Goal: Task Accomplishment & Management: Manage account settings

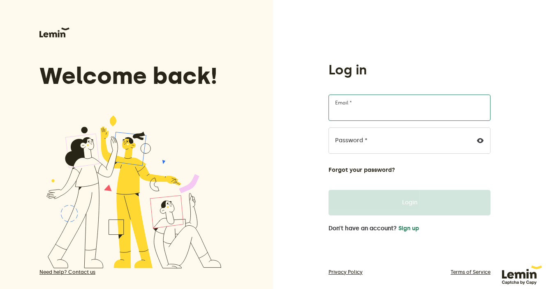
type input "[PERSON_NAME][EMAIL_ADDRESS][DOMAIN_NAME]"
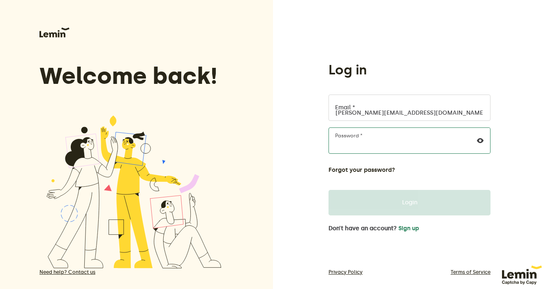
click at [409, 203] on button "Login" at bounding box center [409, 202] width 162 height 25
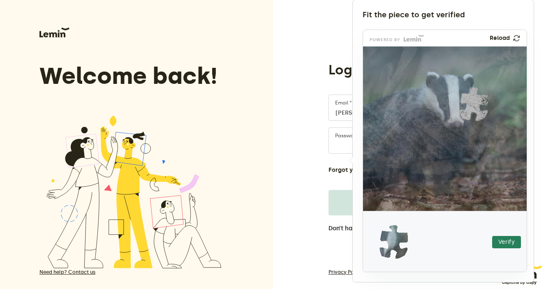
click at [411, 160] on img at bounding box center [507, 128] width 288 height 164
drag, startPoint x: 388, startPoint y: 254, endPoint x: 466, endPoint y: 117, distance: 157.6
click at [466, 117] on img at bounding box center [423, 155] width 288 height 164
click at [501, 240] on button "Verify" at bounding box center [506, 242] width 29 height 12
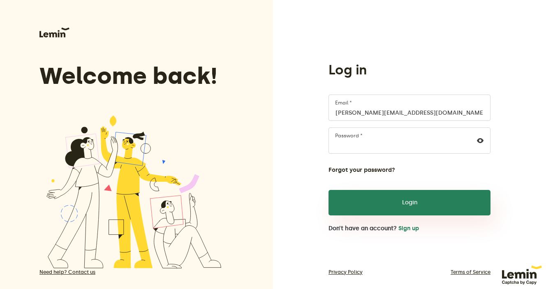
click at [407, 199] on lemin-root "Welcome back! Need help? Contact us Log in [EMAIL_ADDRESS][DOMAIN_NAME] Email *…" at bounding box center [273, 151] width 546 height 302
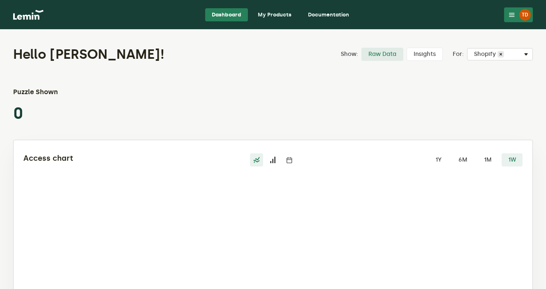
click at [510, 14] on icon at bounding box center [511, 15] width 7 height 7
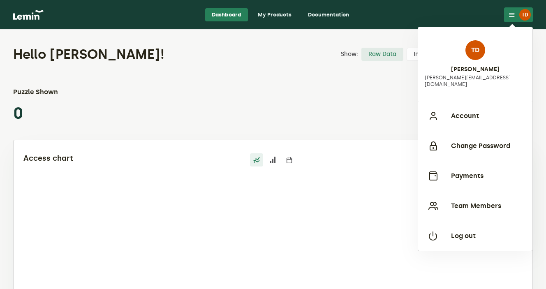
click at [366, 13] on div "Dashboard My Products Documentation" at bounding box center [281, 14] width 448 height 13
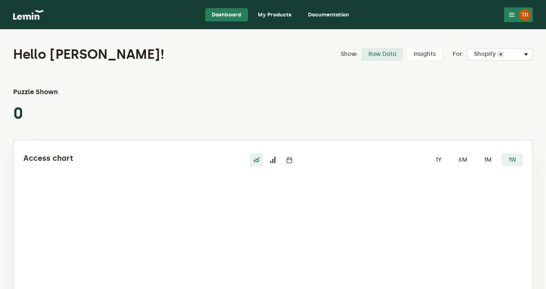
click at [281, 14] on link "My Products" at bounding box center [274, 14] width 47 height 13
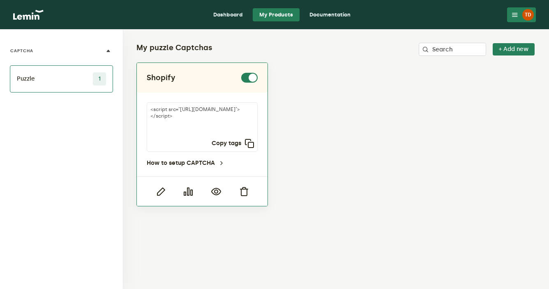
drag, startPoint x: 180, startPoint y: 120, endPoint x: 219, endPoint y: 129, distance: 40.1
click at [219, 129] on textarea "<script src="[URL][DOMAIN_NAME]"></script>" at bounding box center [202, 126] width 111 height 49
click at [179, 123] on textarea "<script src="[URL][DOMAIN_NAME]"></script>" at bounding box center [202, 126] width 111 height 49
drag, startPoint x: 179, startPoint y: 123, endPoint x: 215, endPoint y: 128, distance: 37.0
click at [215, 128] on textarea "<script src="[URL][DOMAIN_NAME]"></script>" at bounding box center [202, 126] width 111 height 49
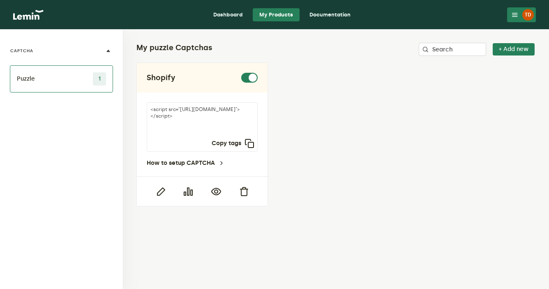
click at [511, 18] on button "TD" at bounding box center [521, 14] width 29 height 15
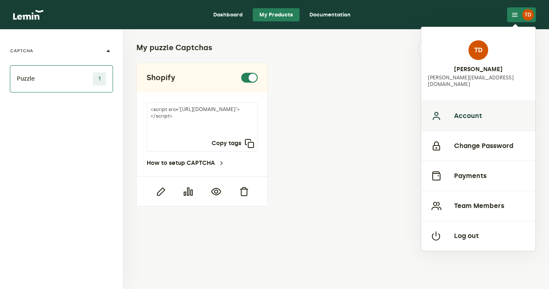
click at [477, 115] on button "Account" at bounding box center [478, 116] width 114 height 30
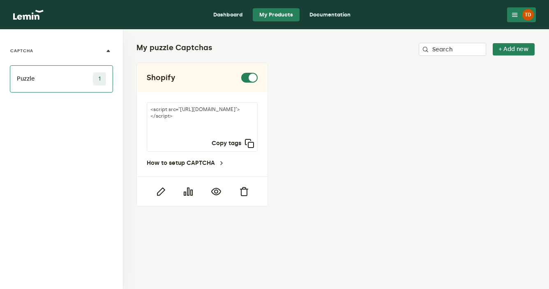
click at [477, 115] on div "Shopify <script src="[URL][DOMAIN_NAME]"></script> Copy tags How to setup CAPTC…" at bounding box center [335, 134] width 399 height 144
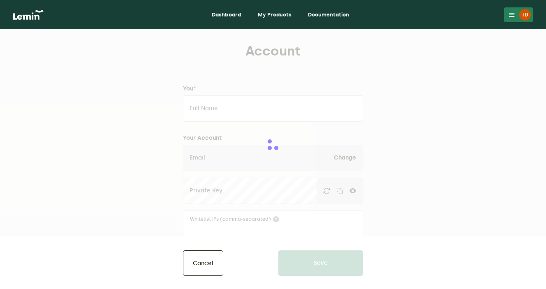
type input "[PERSON_NAME]"
type input "[PERSON_NAME][EMAIL_ADDRESS][DOMAIN_NAME]"
type input "[PERSON_NAME]"
type input "[DOMAIN_NAME]"
type input "8436852297"
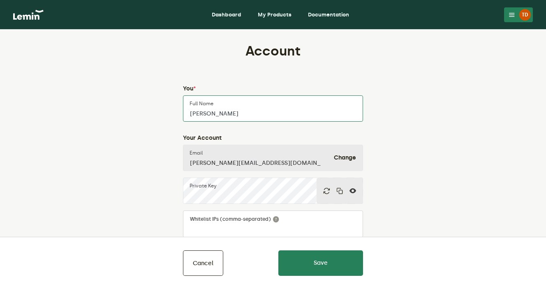
type input "[PERSON_NAME][EMAIL_ADDRESS][DOMAIN_NAME]"
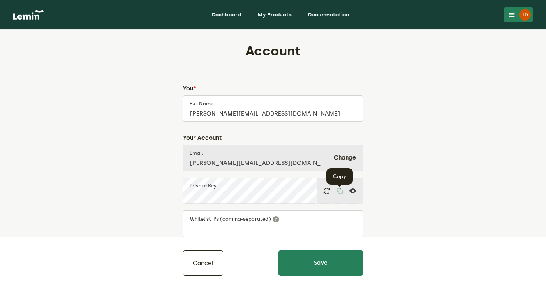
click at [339, 192] on icon "button" at bounding box center [339, 190] width 7 height 7
click at [341, 191] on icon "button" at bounding box center [339, 190] width 7 height 7
